Goal: Book appointment/travel/reservation

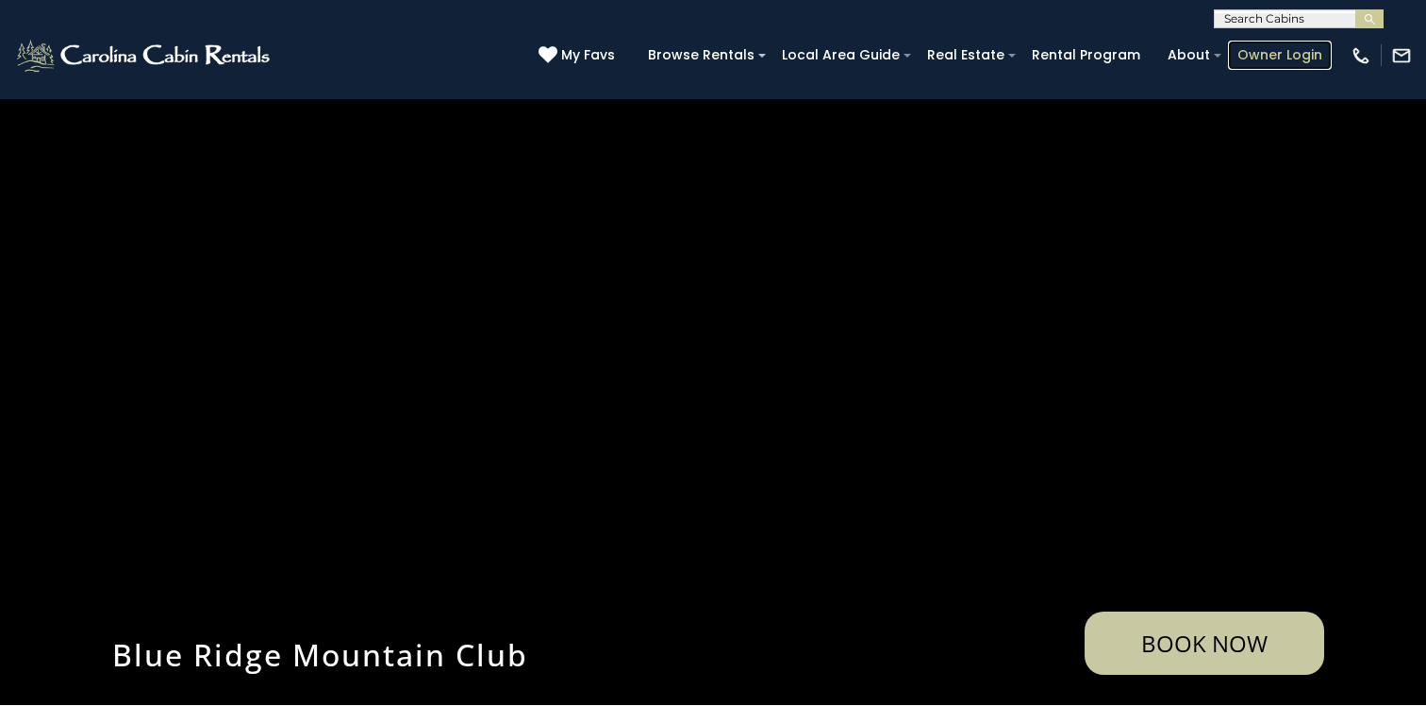
click at [1293, 57] on link "Owner Login" at bounding box center [1280, 55] width 104 height 29
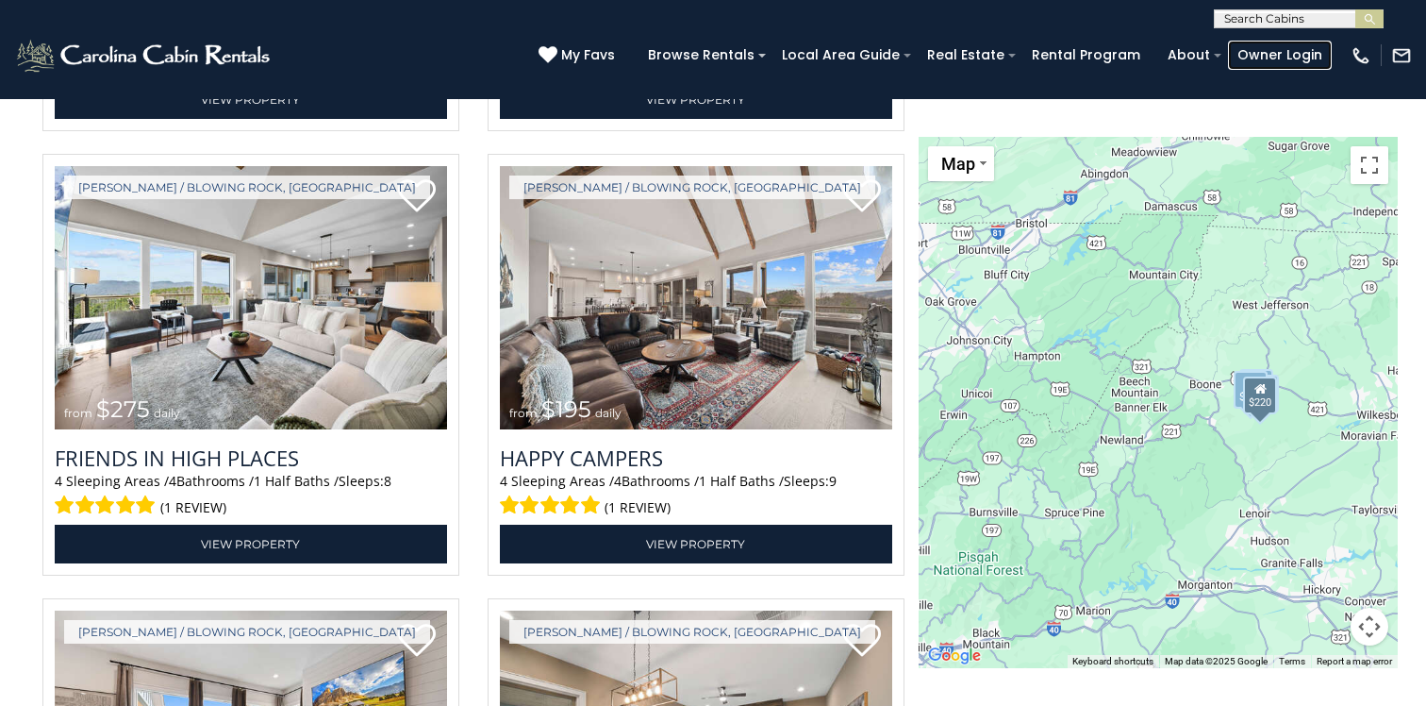
scroll to position [3400, 0]
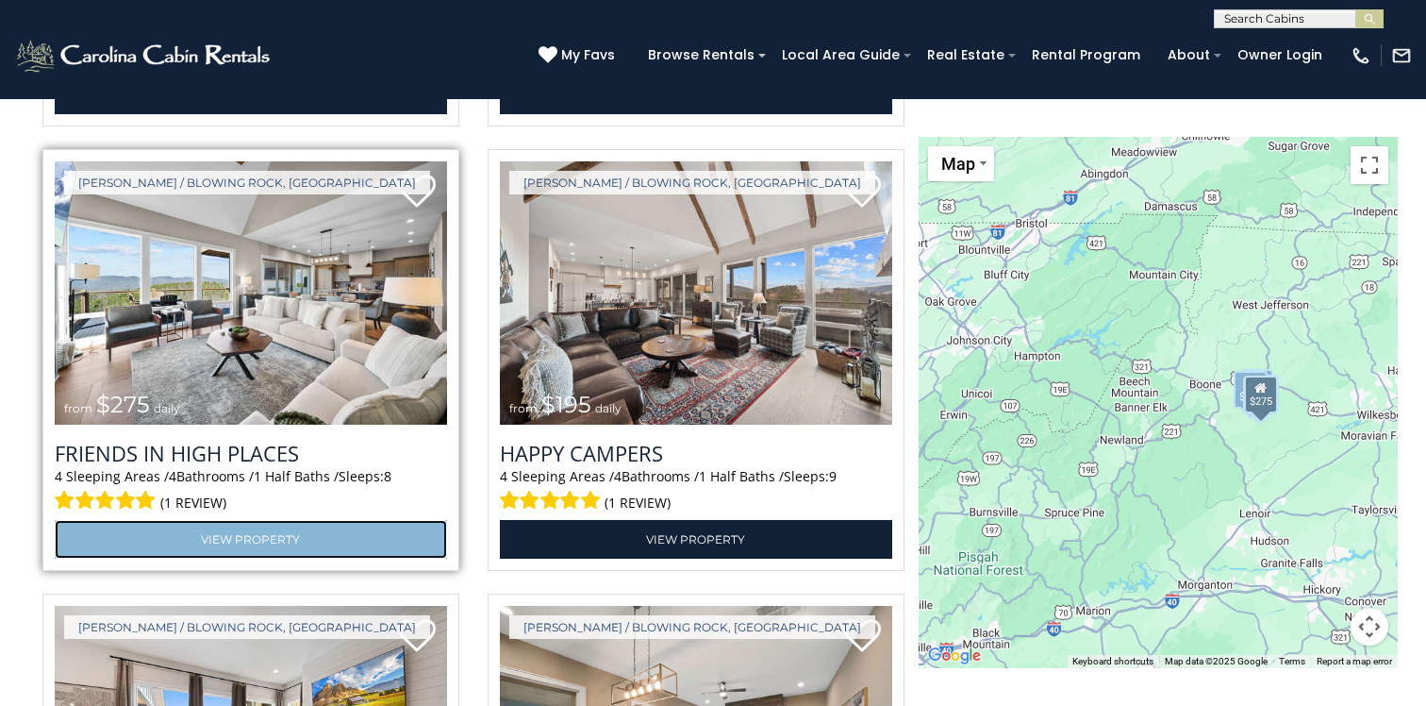
click at [257, 538] on link "View Property" at bounding box center [251, 539] width 392 height 39
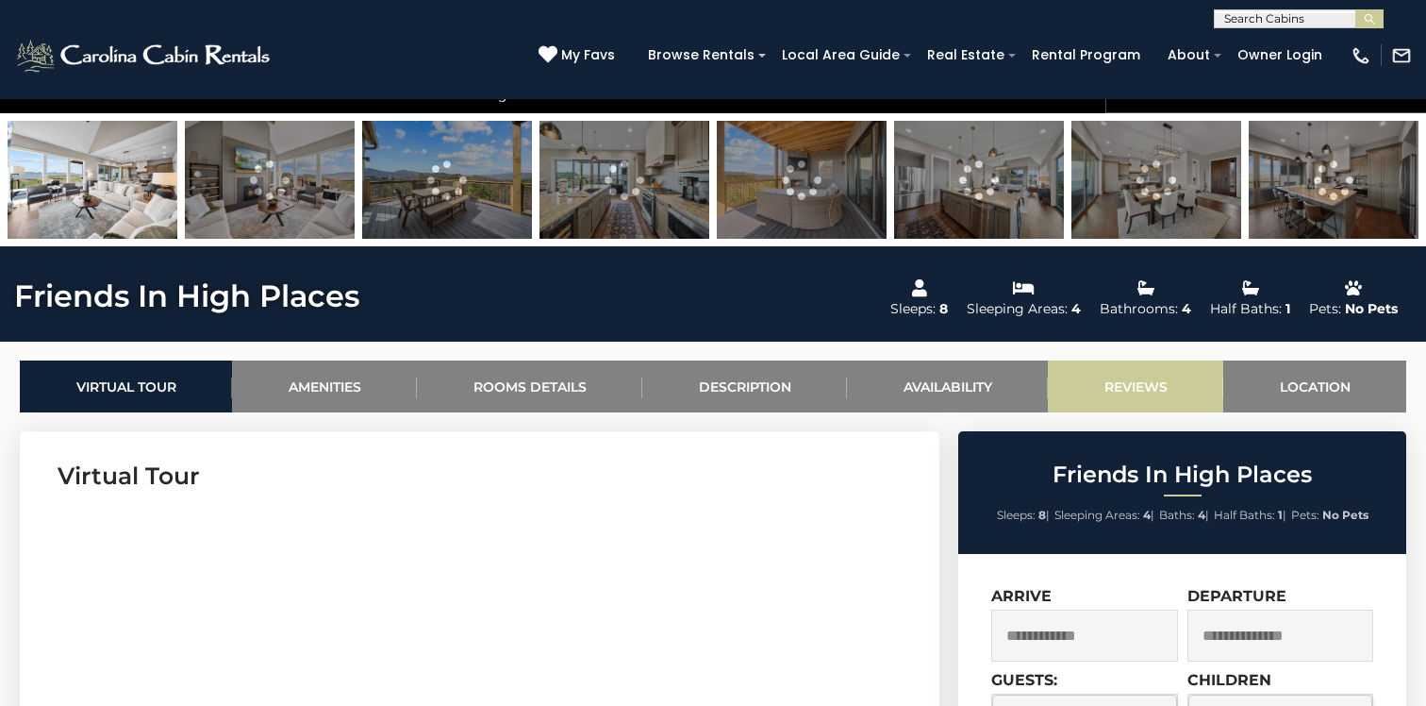
scroll to position [648, 0]
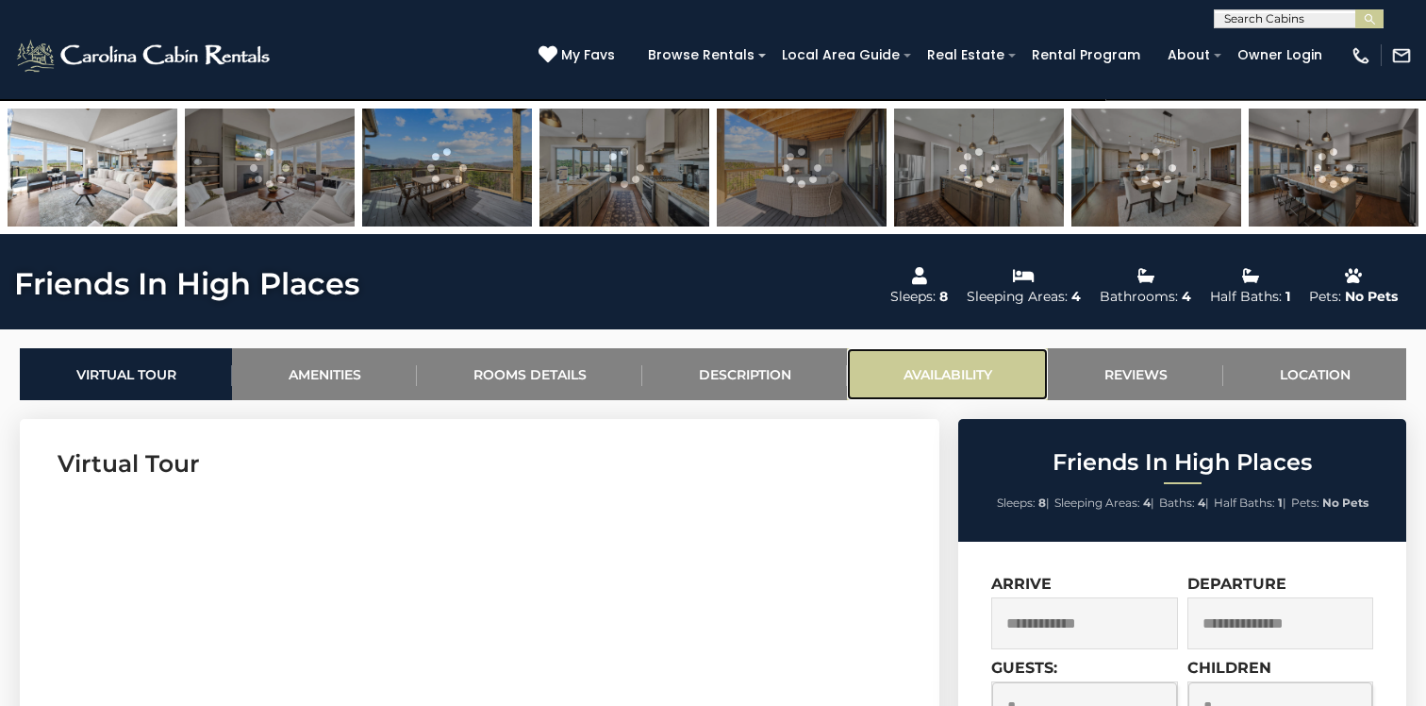
click at [942, 377] on link "Availability" at bounding box center [947, 374] width 201 height 52
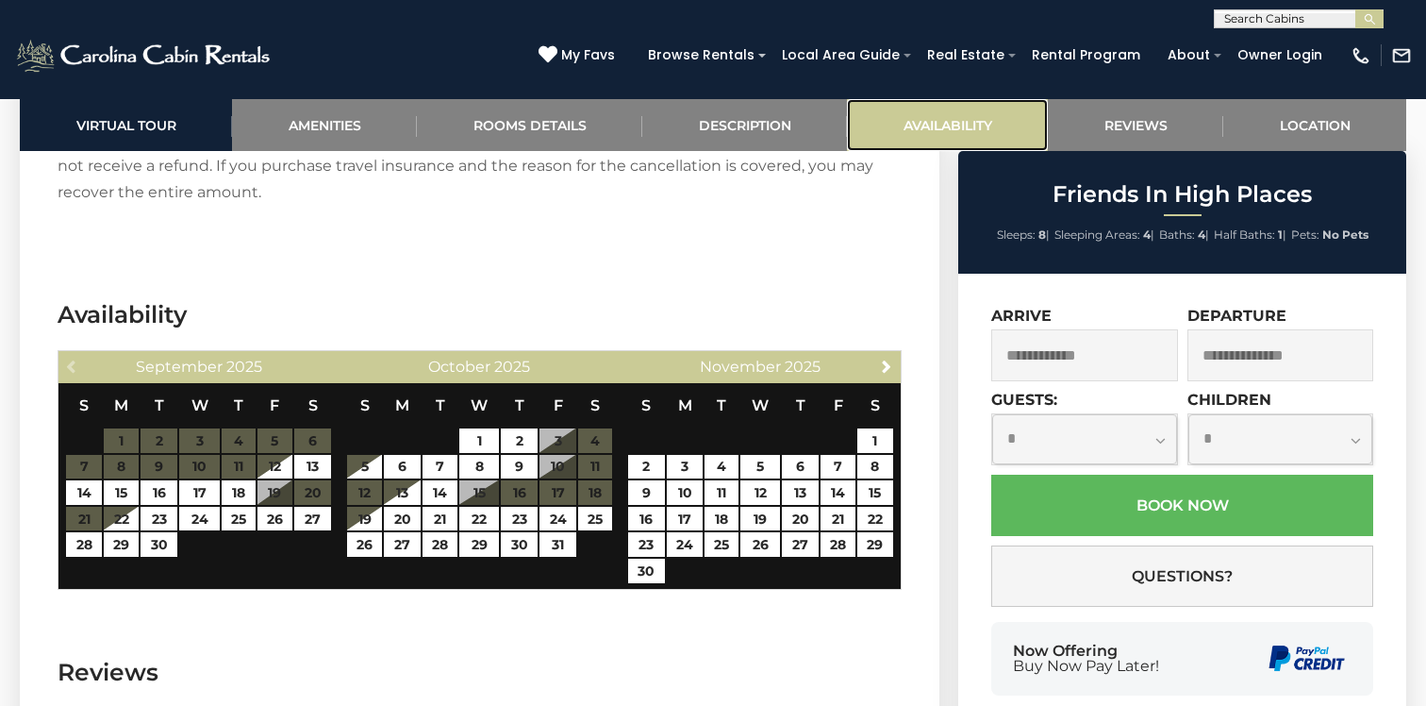
scroll to position [4171, 0]
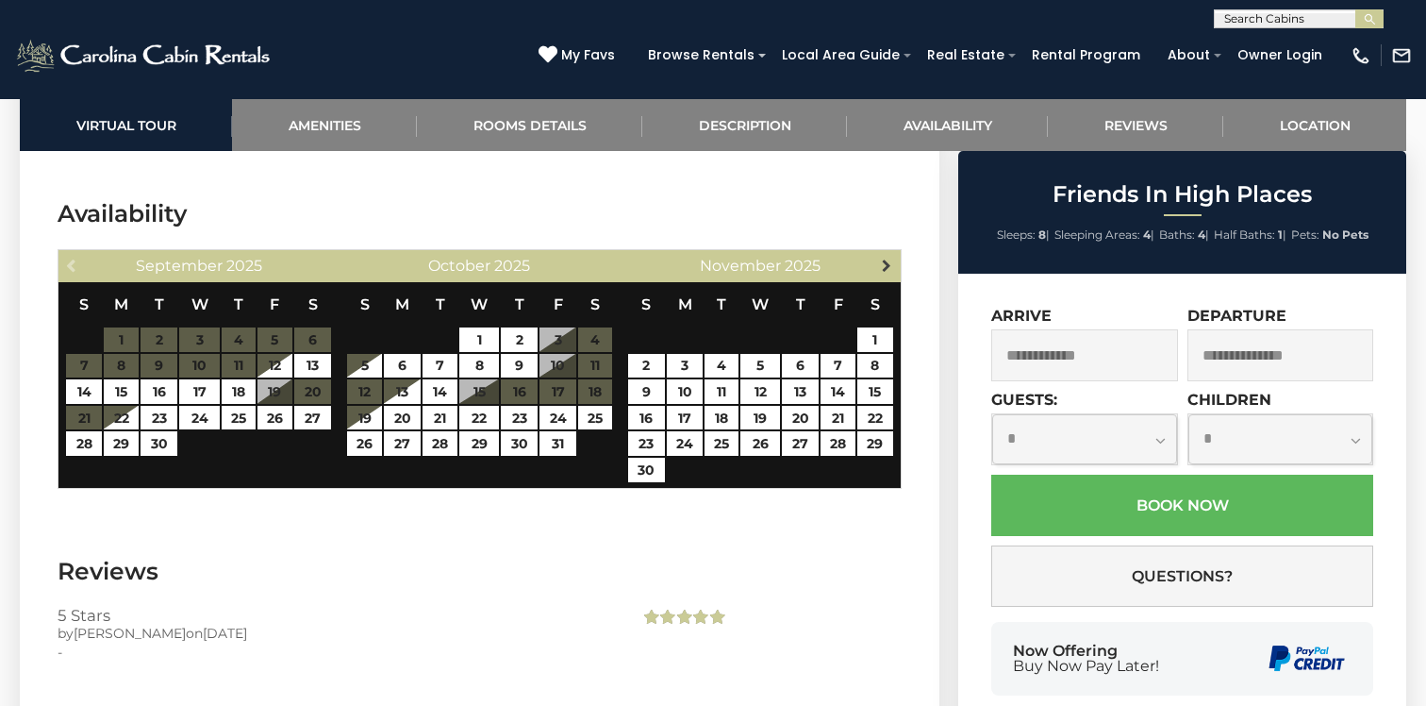
click at [896, 253] on link "Next" at bounding box center [887, 265] width 24 height 24
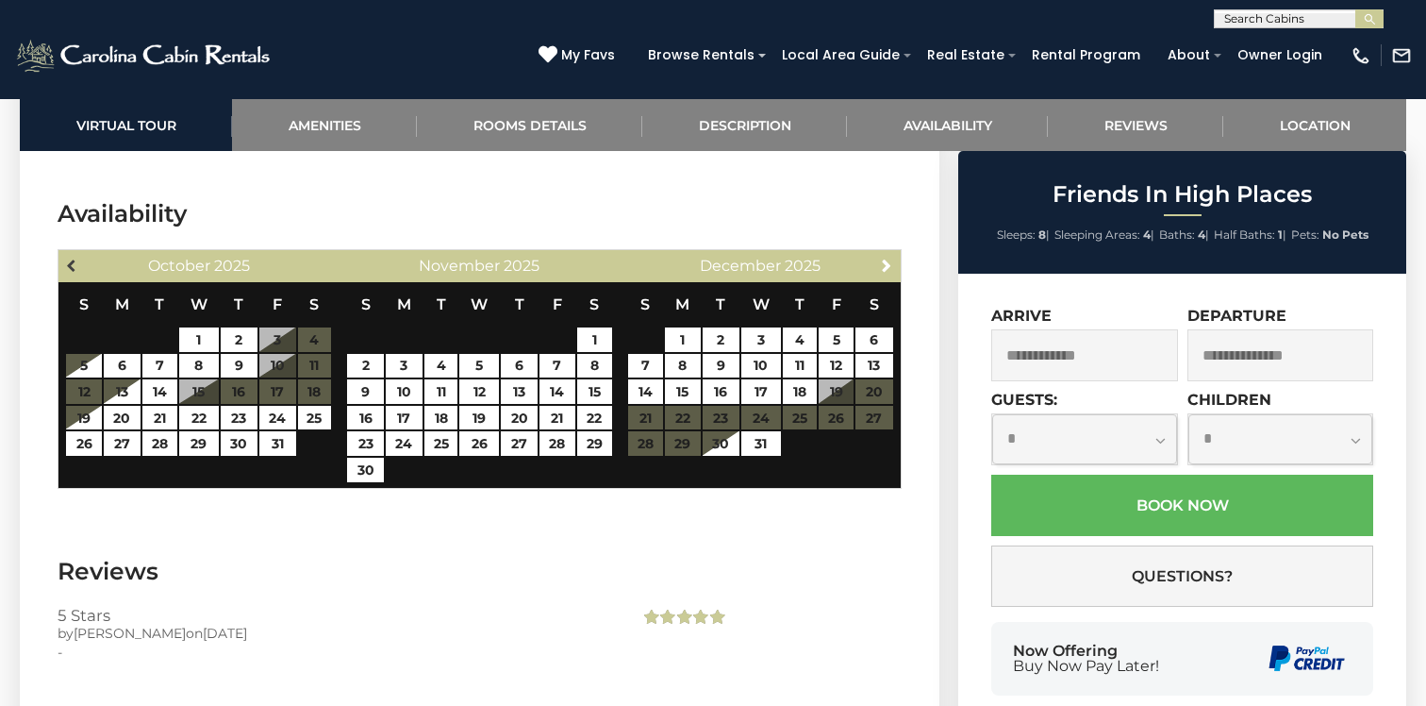
click at [70, 258] on span "Previous" at bounding box center [72, 265] width 15 height 15
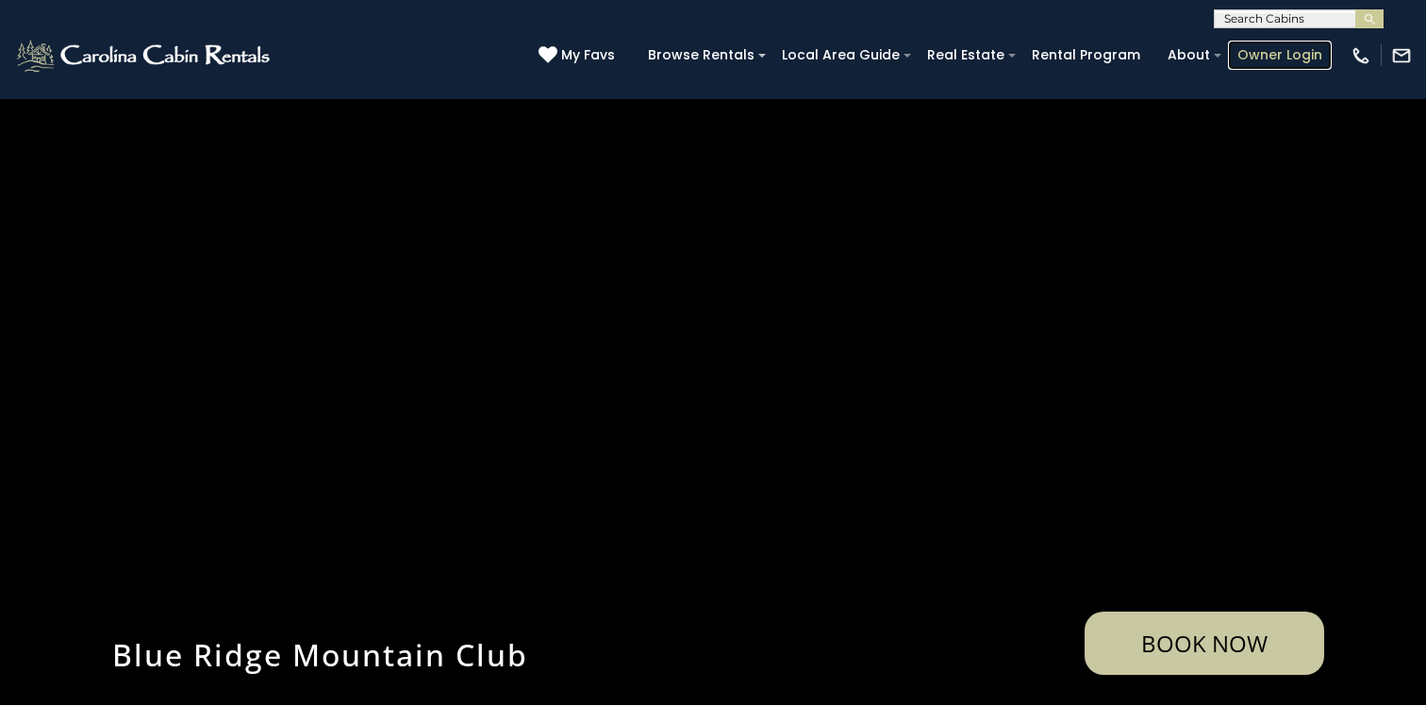
click at [1288, 60] on link "Owner Login" at bounding box center [1280, 55] width 104 height 29
click at [1286, 55] on link "Owner Login" at bounding box center [1280, 55] width 104 height 29
